Goal: Navigation & Orientation: Go to known website

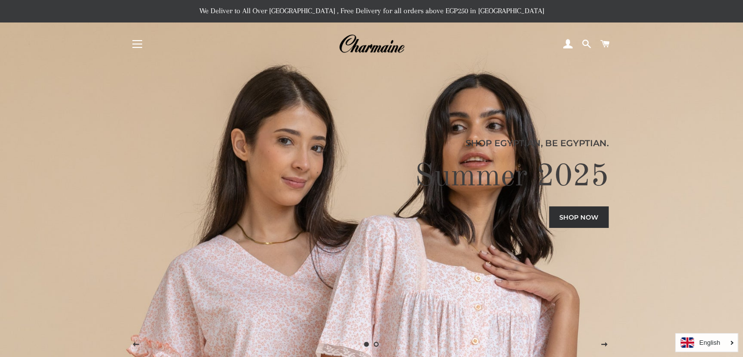
click at [139, 46] on button "Site navigation" at bounding box center [137, 44] width 24 height 24
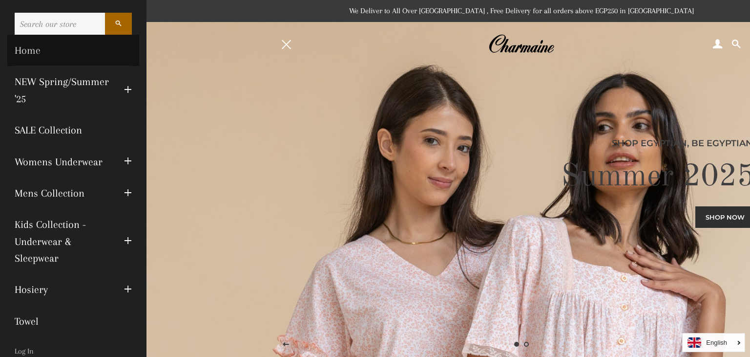
click at [30, 51] on link "Home" at bounding box center [73, 50] width 132 height 31
